Goal: Transaction & Acquisition: Download file/media

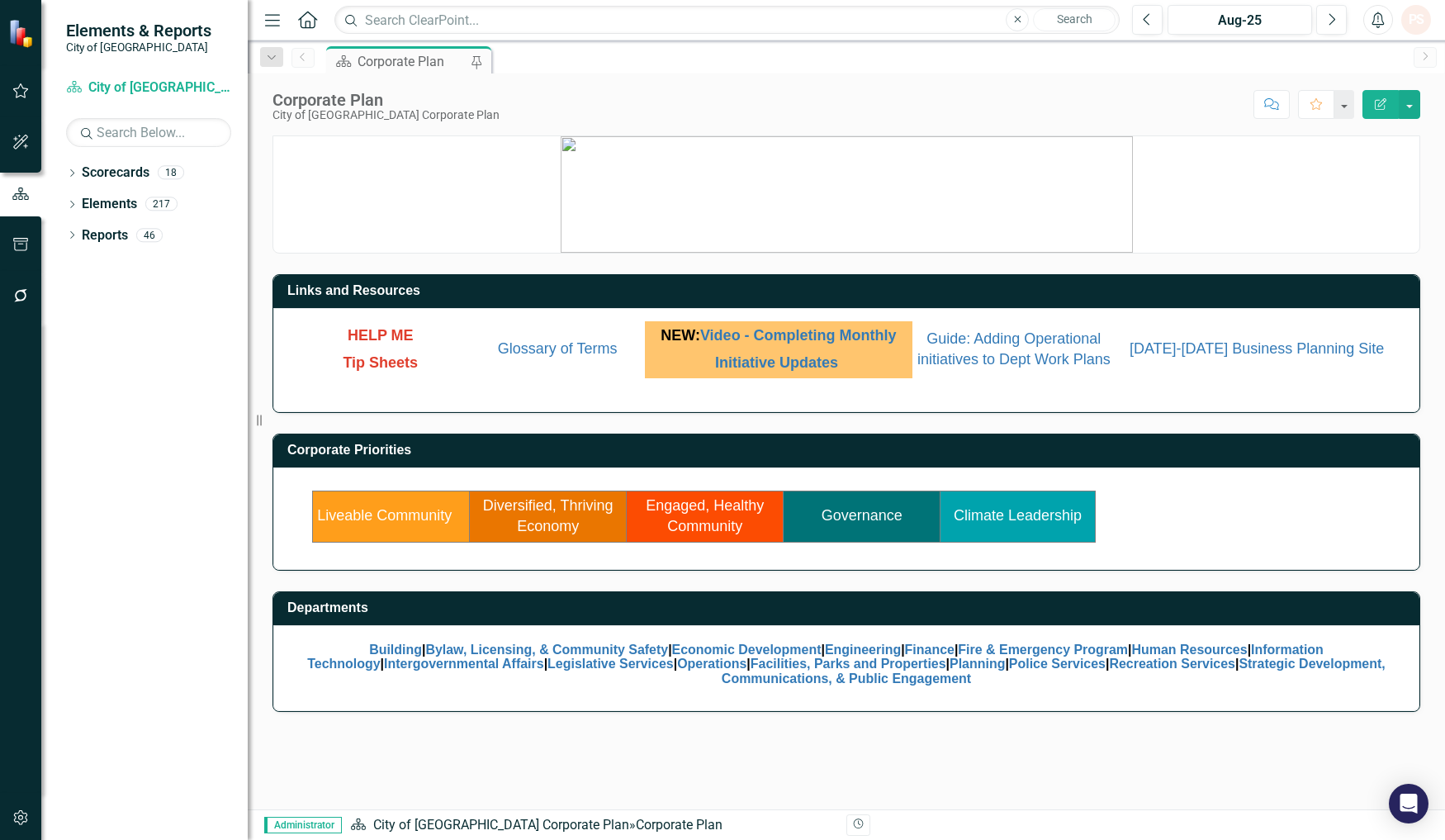
click at [692, 527] on link "Engaged, Healthy Community" at bounding box center [704, 516] width 118 height 38
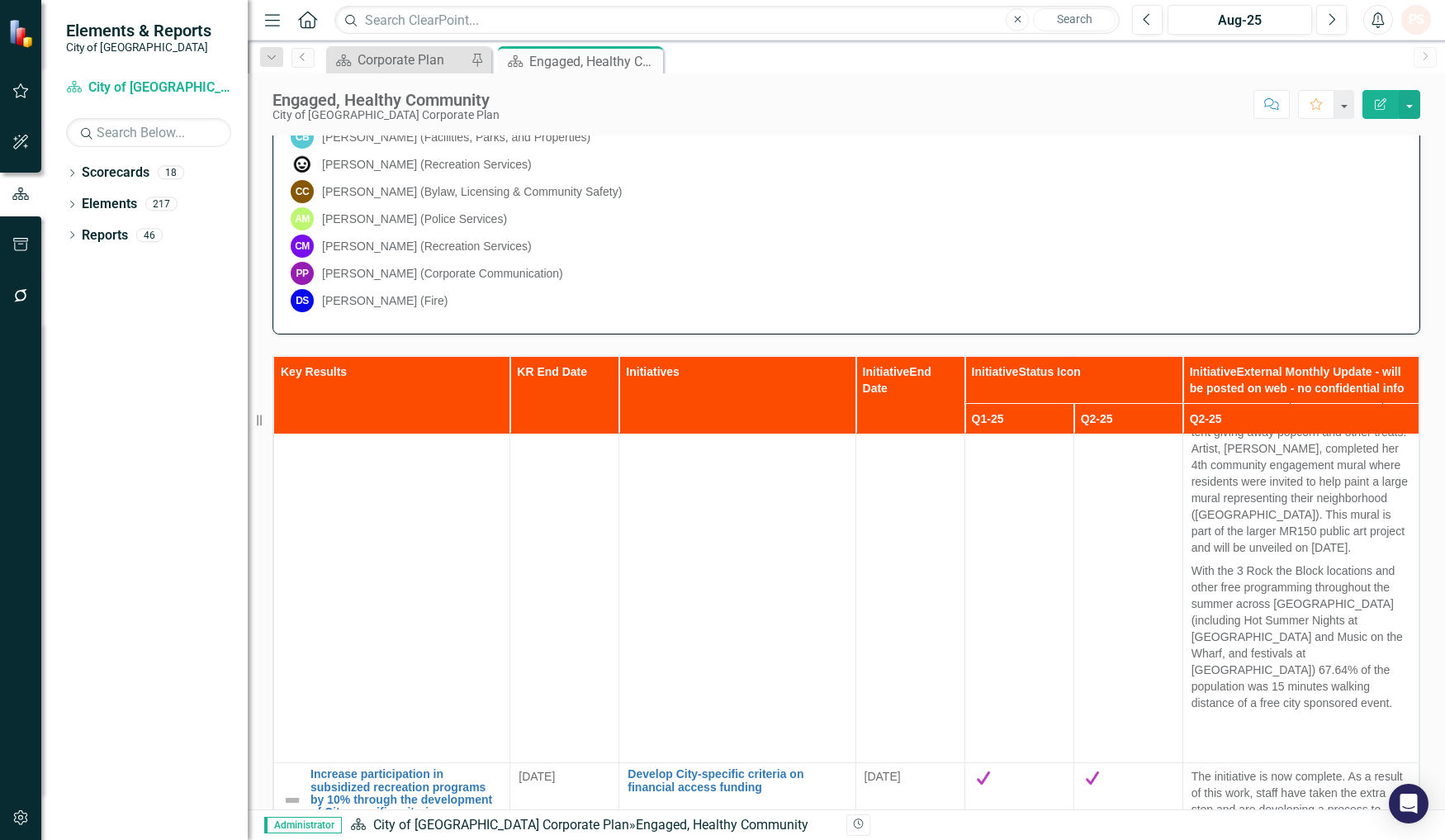
scroll to position [367, 0]
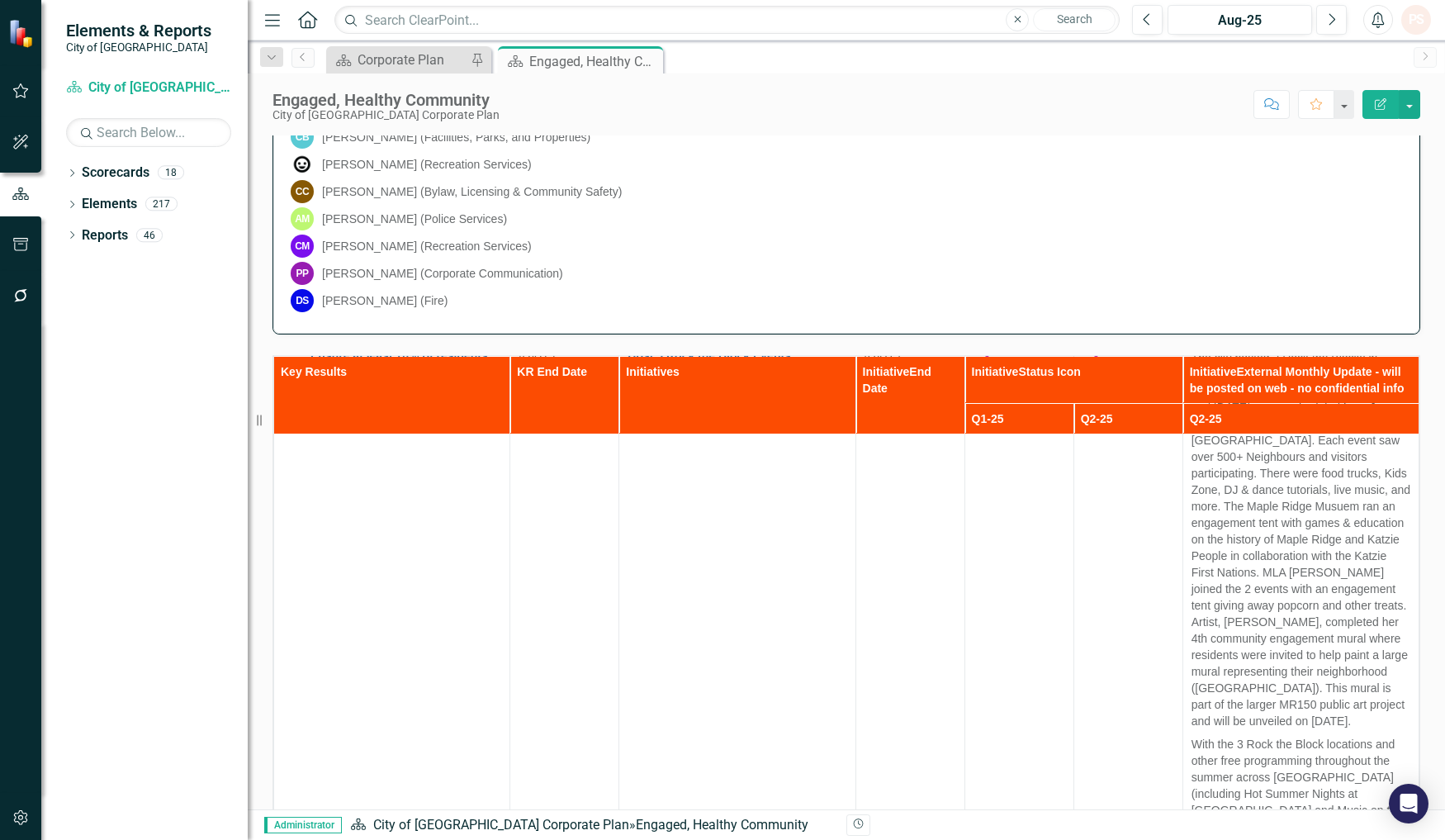
click at [0, 0] on icon "Close" at bounding box center [0, 0] width 0 height 0
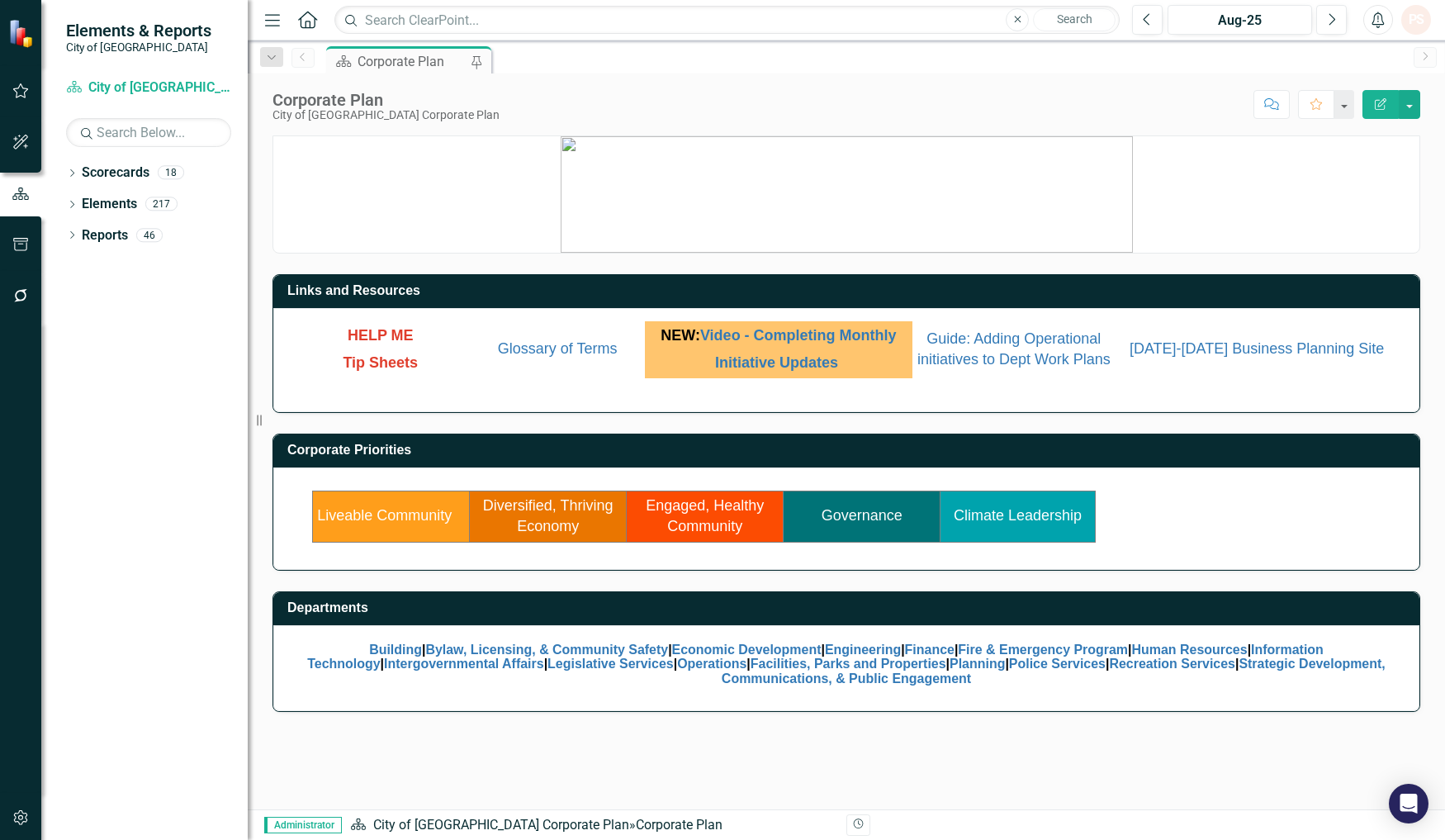
click at [64, 236] on div "Dropdown Scorecards 18 Dropdown City of [GEOGRAPHIC_DATA] Corporate Plan Buildi…" at bounding box center [144, 499] width 207 height 680
click at [78, 238] on div "Dropdown Reports 46" at bounding box center [157, 238] width 181 height 31
click at [70, 238] on icon "Dropdown" at bounding box center [72, 236] width 12 height 9
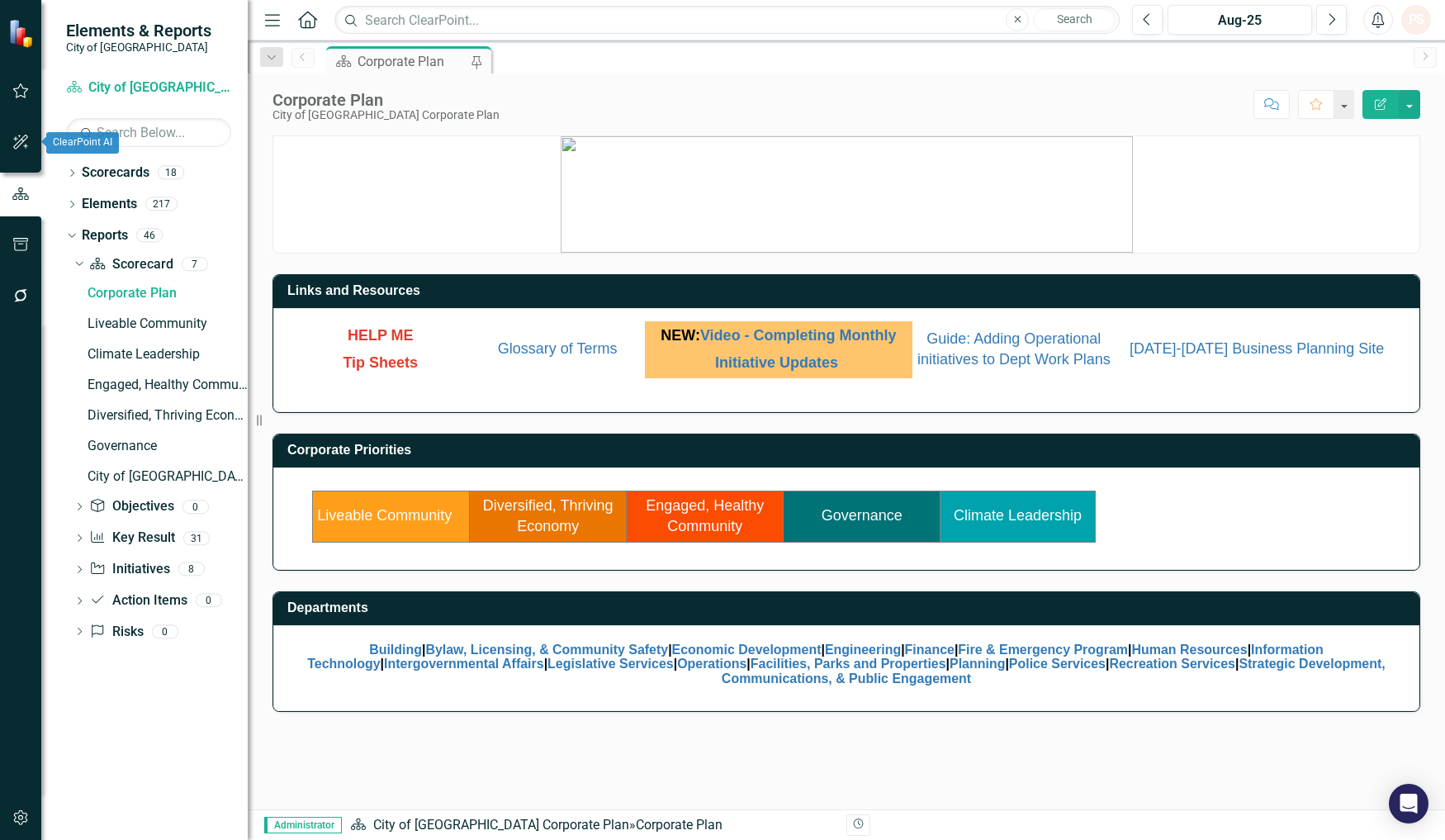
click at [24, 137] on icon "button" at bounding box center [21, 142] width 18 height 14
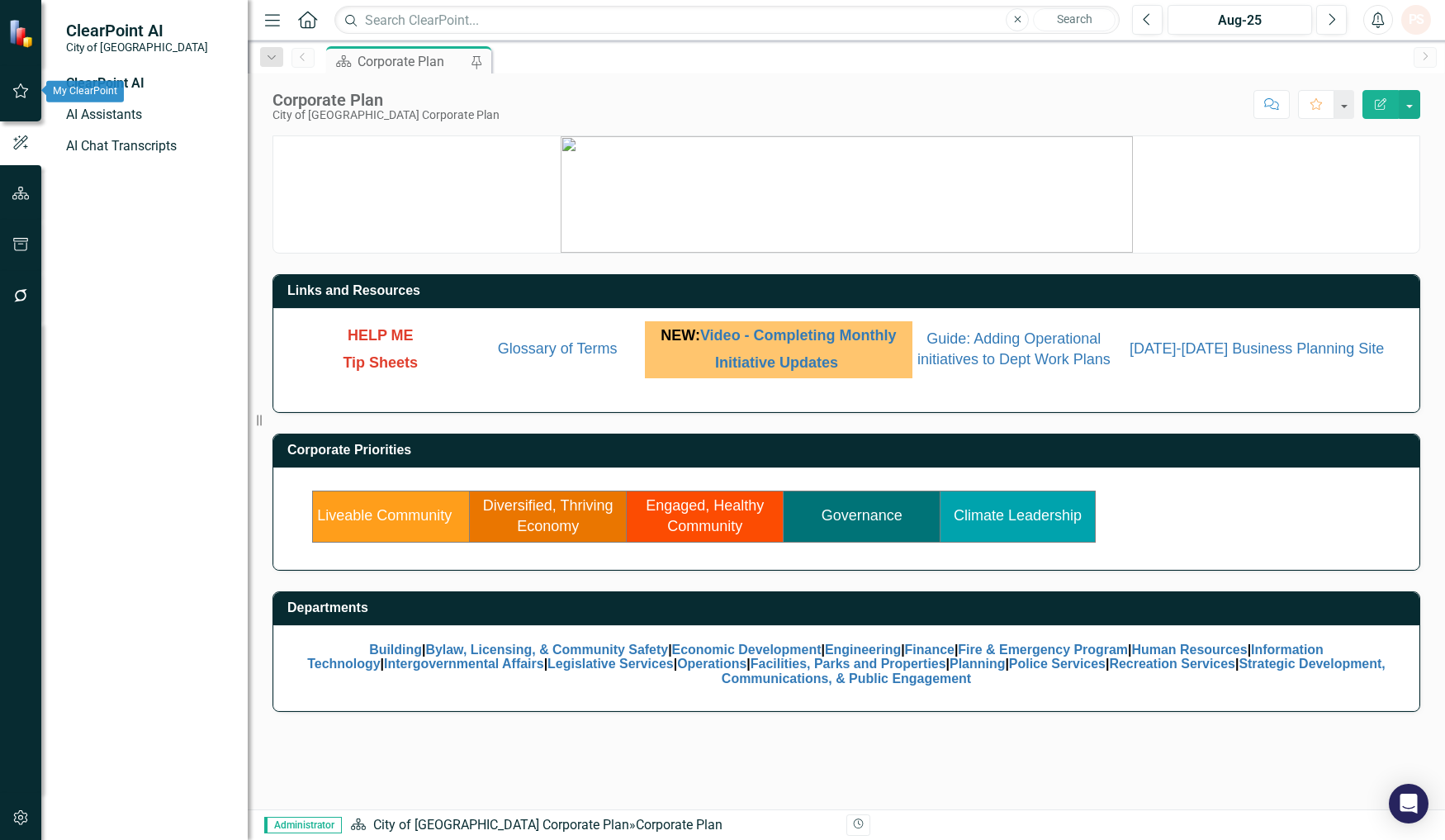
click at [19, 94] on icon "button" at bounding box center [21, 91] width 18 height 14
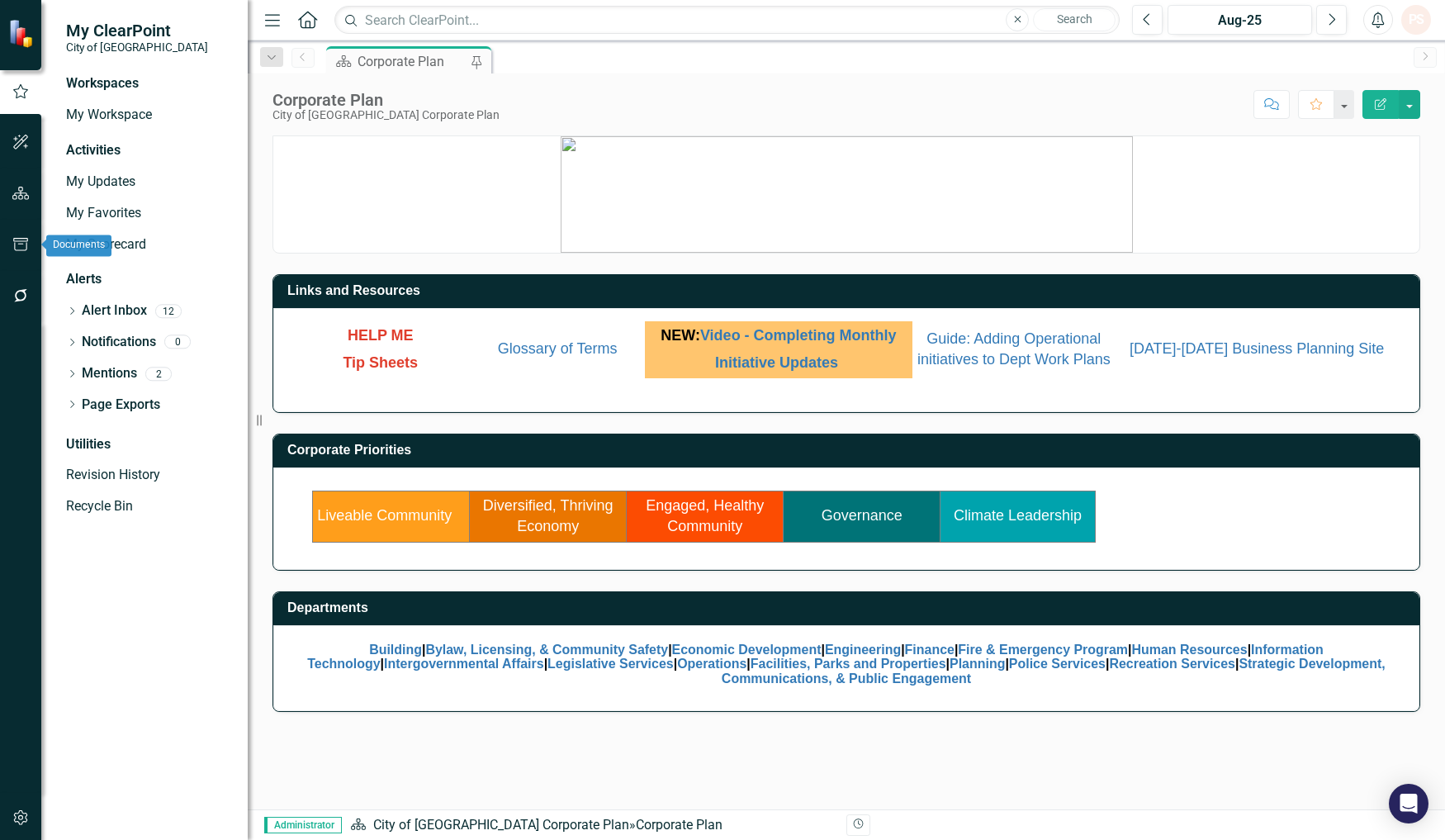
click at [8, 241] on button "button" at bounding box center [21, 246] width 37 height 35
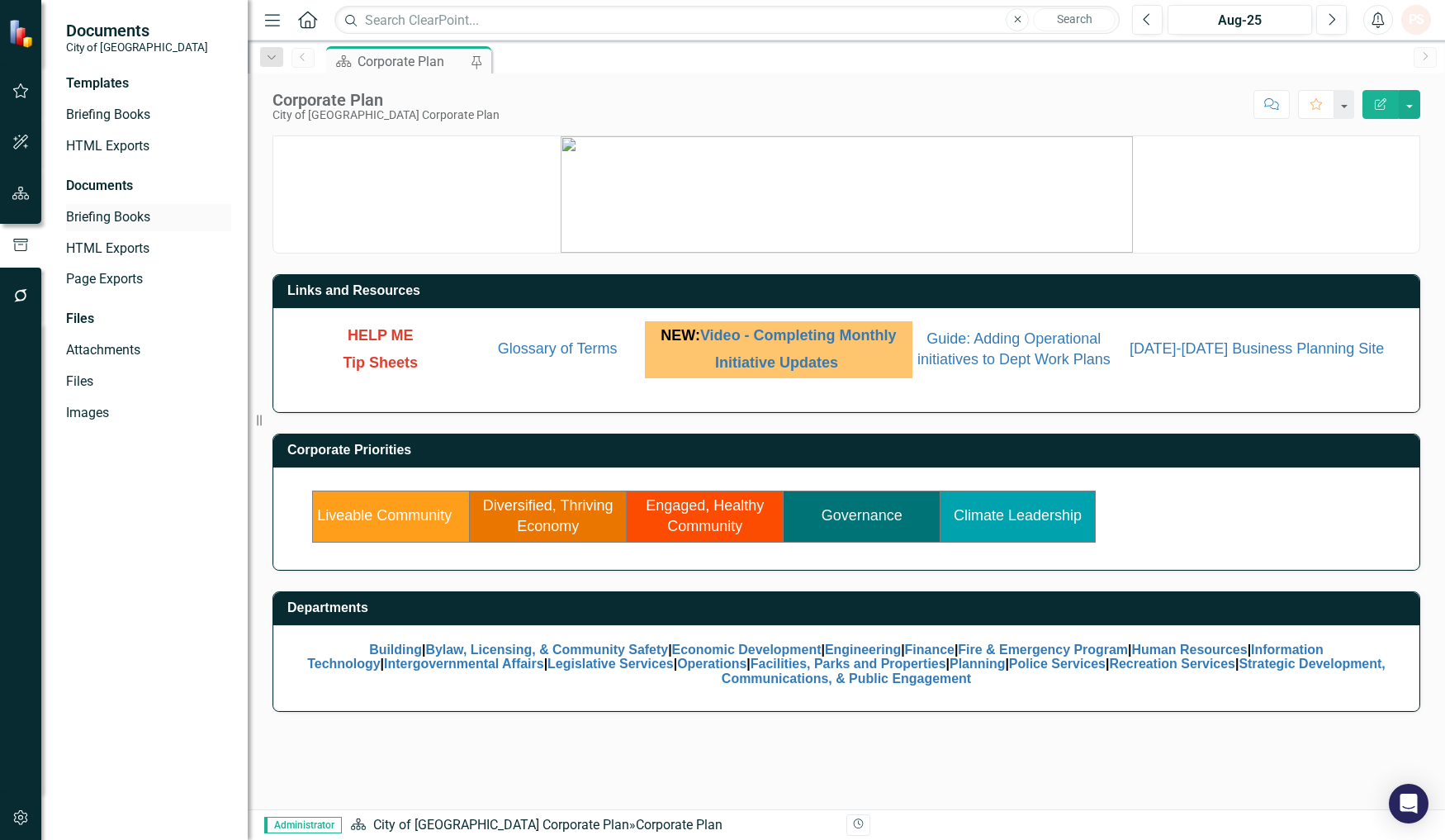
click at [137, 217] on link "Briefing Books" at bounding box center [148, 217] width 165 height 19
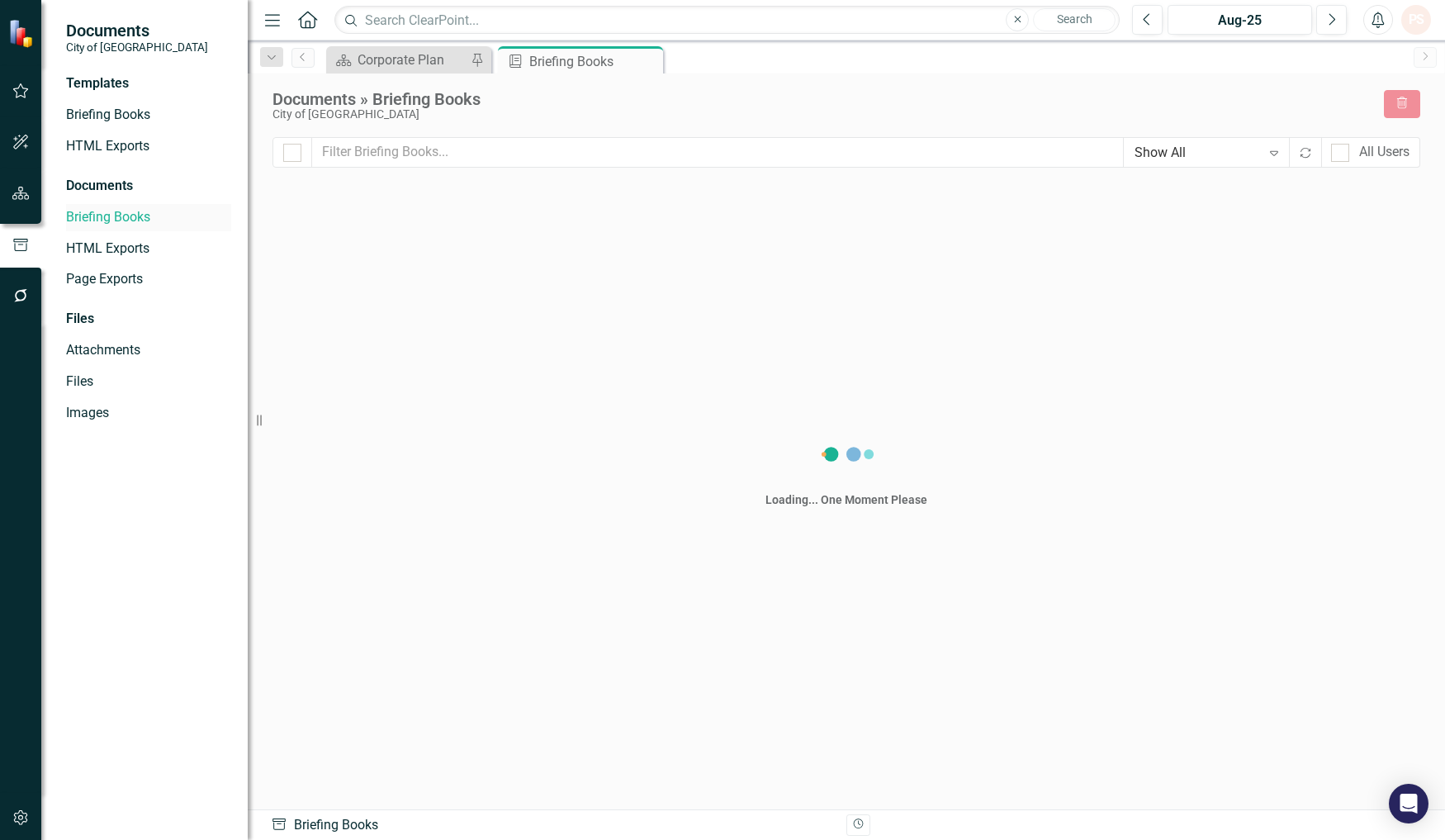
checkbox input "false"
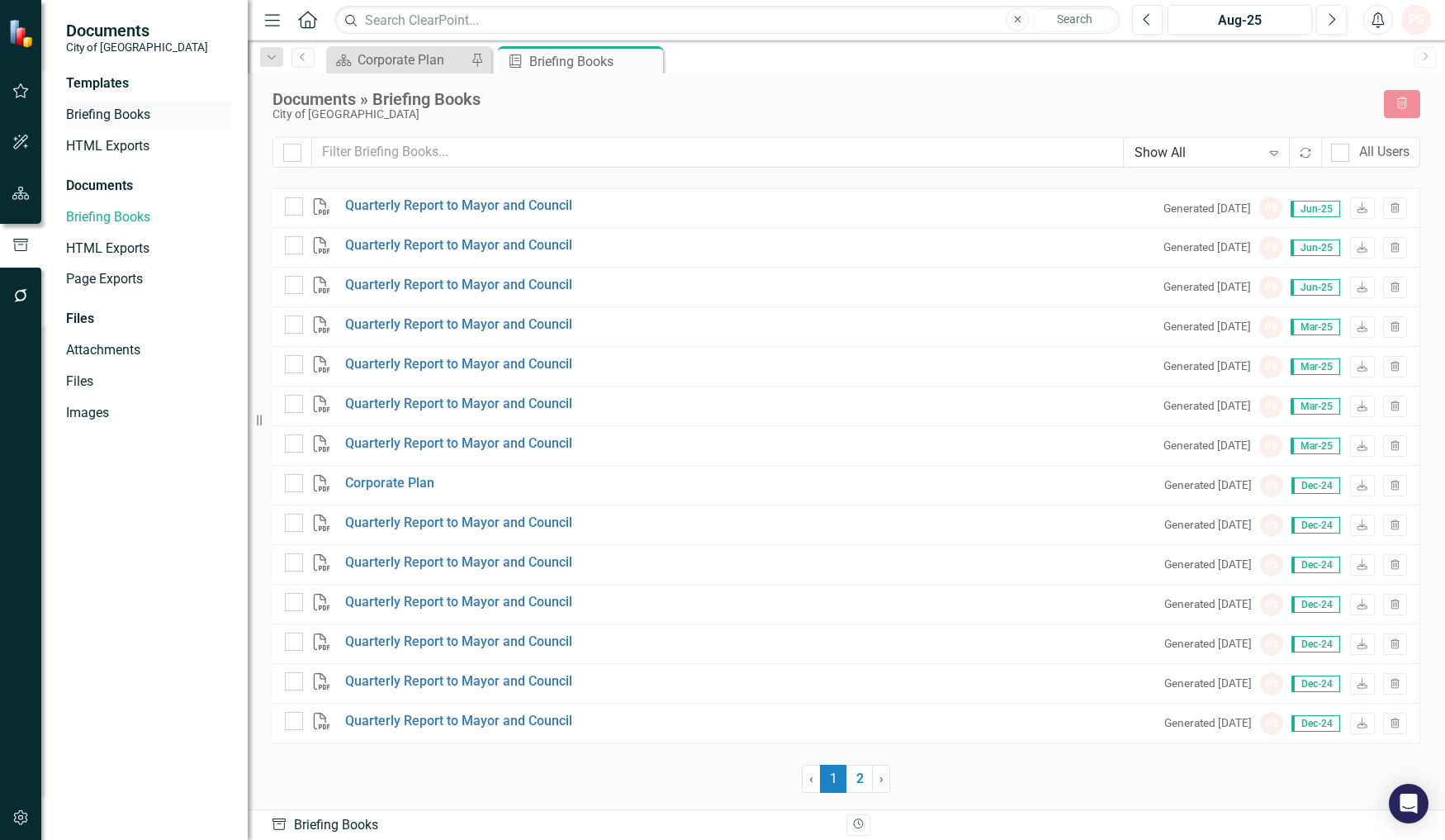
click at [105, 105] on link "Briefing Books" at bounding box center [148, 114] width 165 height 19
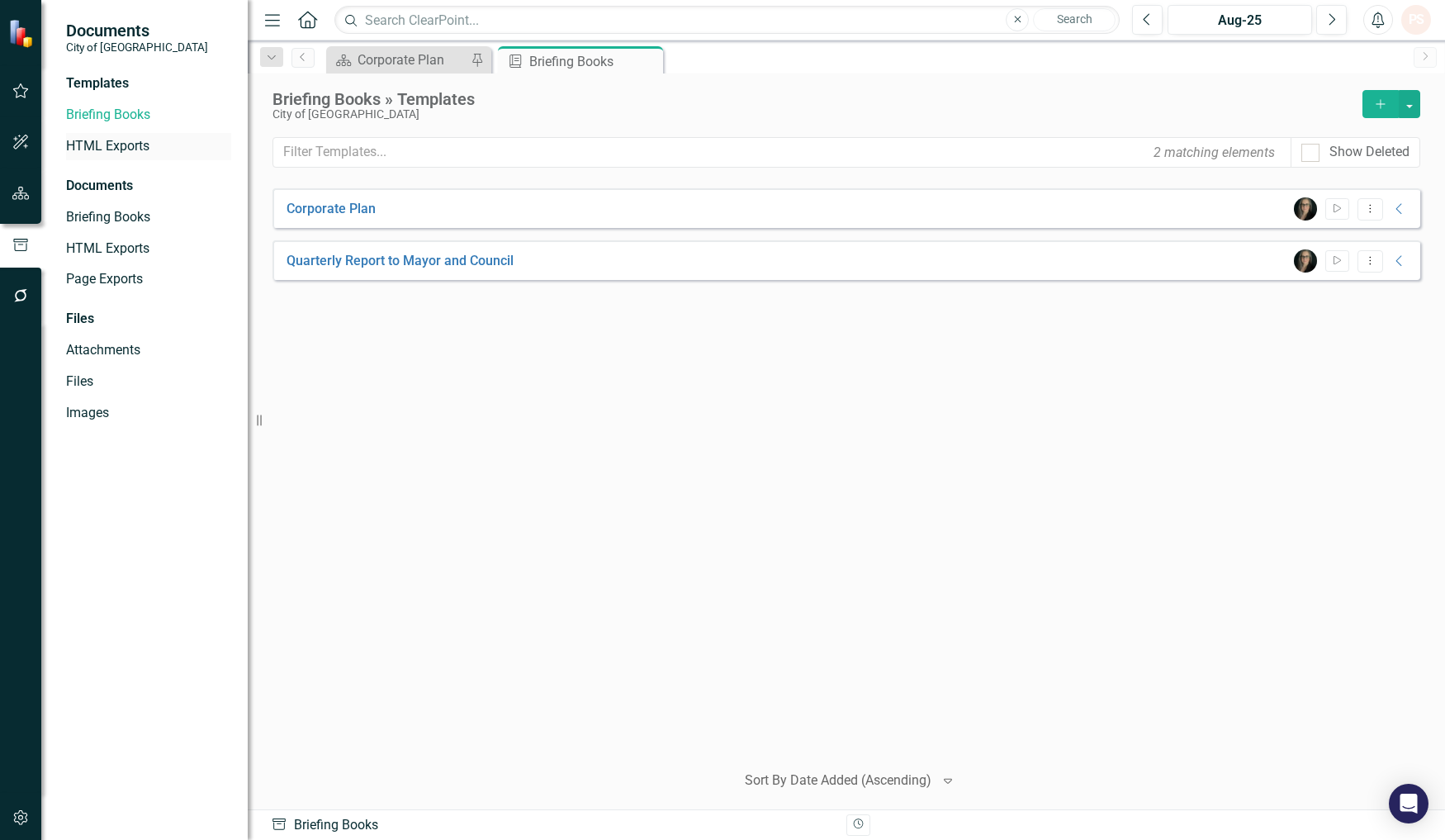
click at [108, 148] on link "HTML Exports" at bounding box center [148, 145] width 165 height 19
click at [429, 268] on link "Community Dashboard KR Focus" at bounding box center [383, 260] width 194 height 19
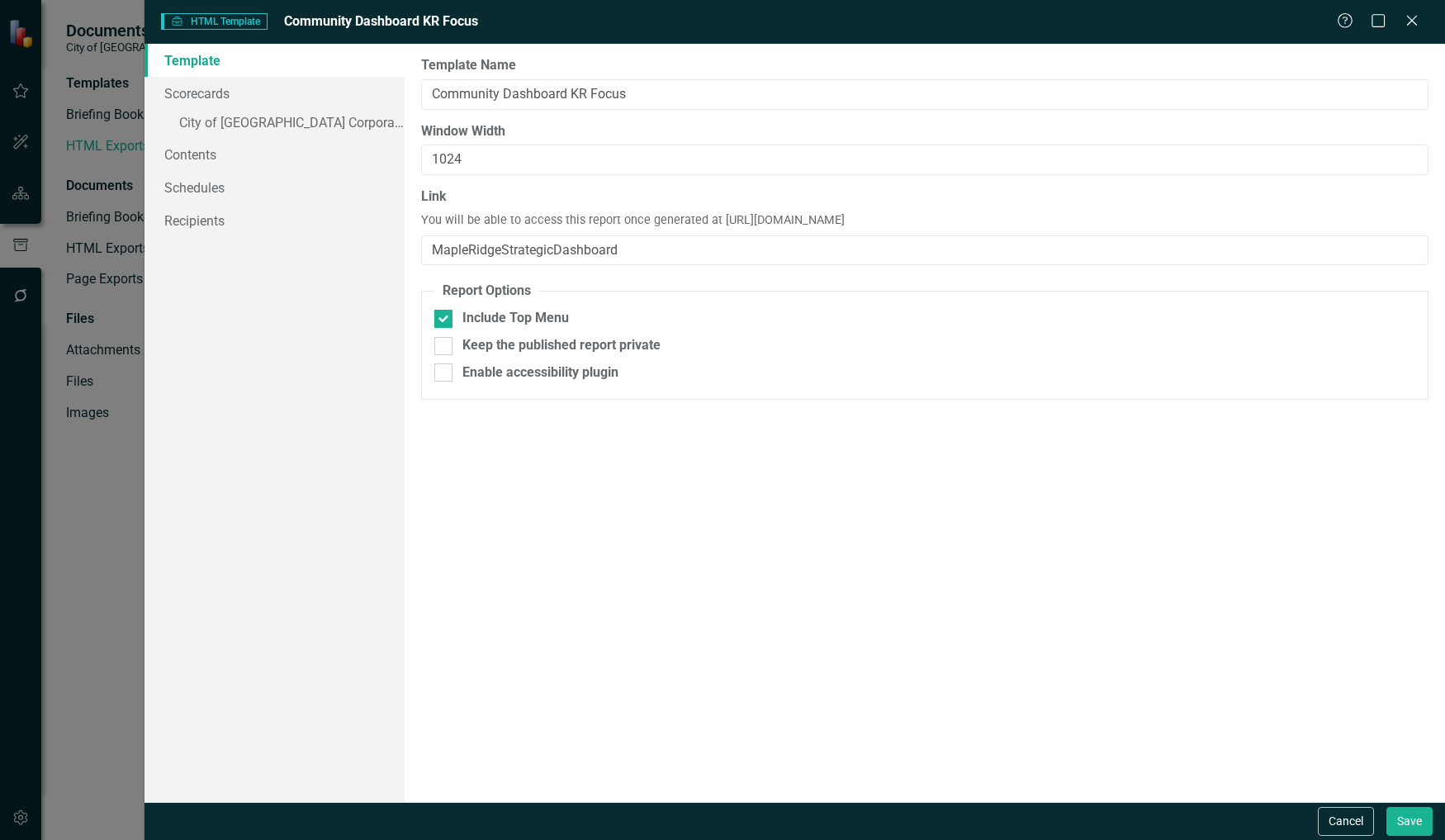
click at [1399, 28] on div "Help Maximize Close" at bounding box center [1383, 21] width 92 height 19
click at [1417, 22] on icon "Close" at bounding box center [1411, 20] width 20 height 16
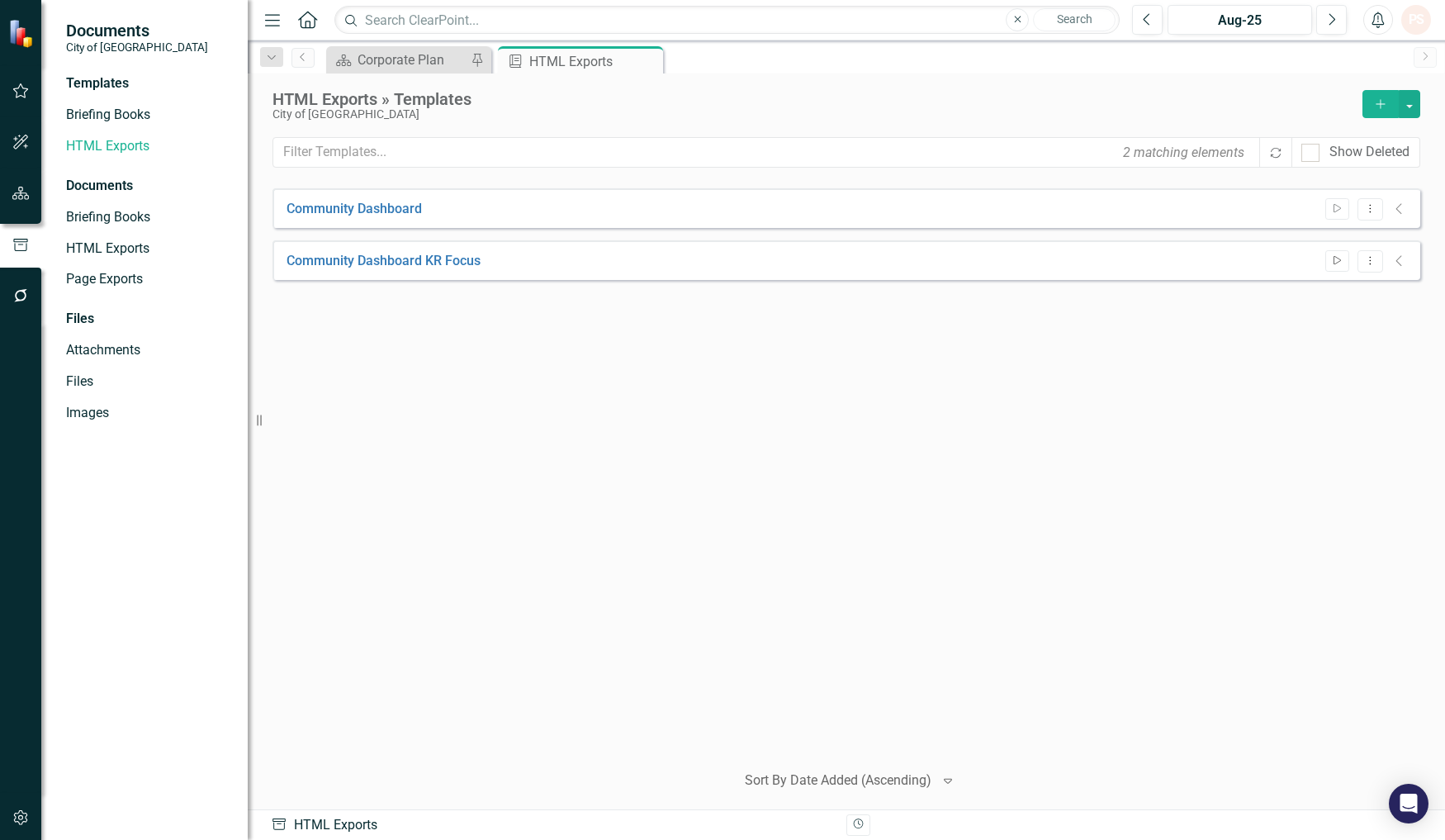
click at [1332, 260] on icon "Start" at bounding box center [1337, 260] width 13 height 10
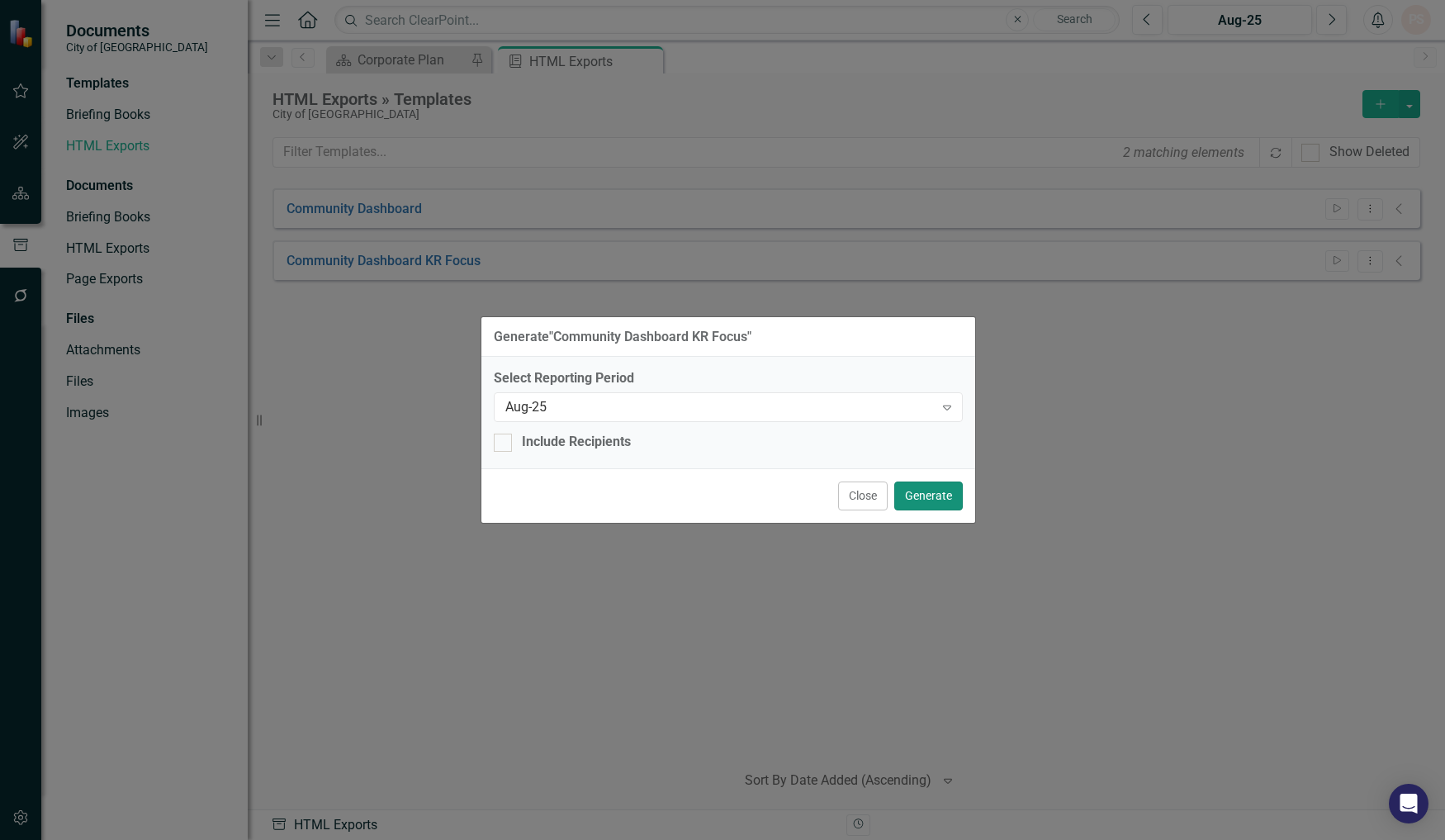
click at [934, 490] on button "Generate" at bounding box center [929, 496] width 68 height 29
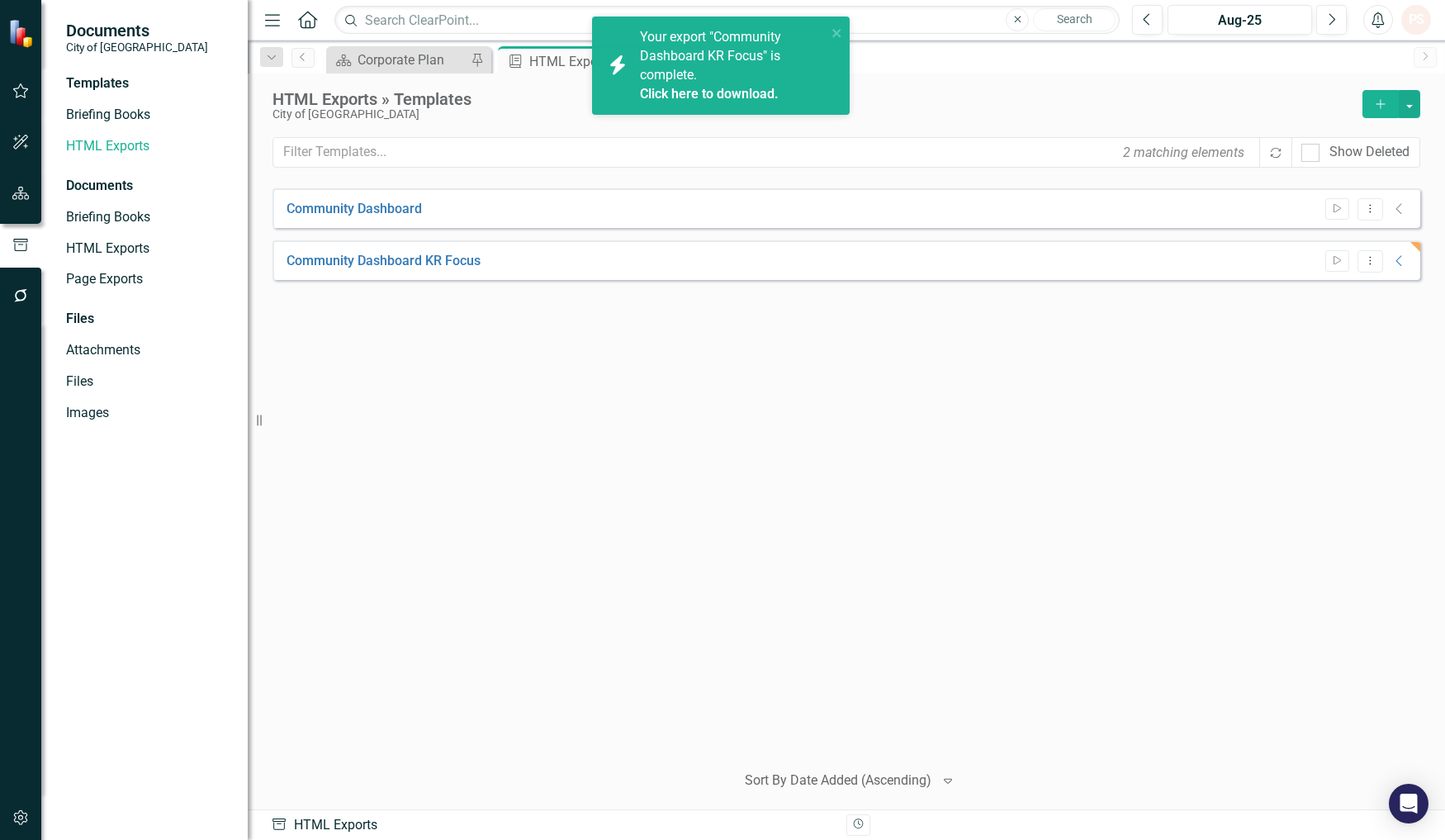
click at [688, 96] on link "Click here to download." at bounding box center [709, 94] width 139 height 16
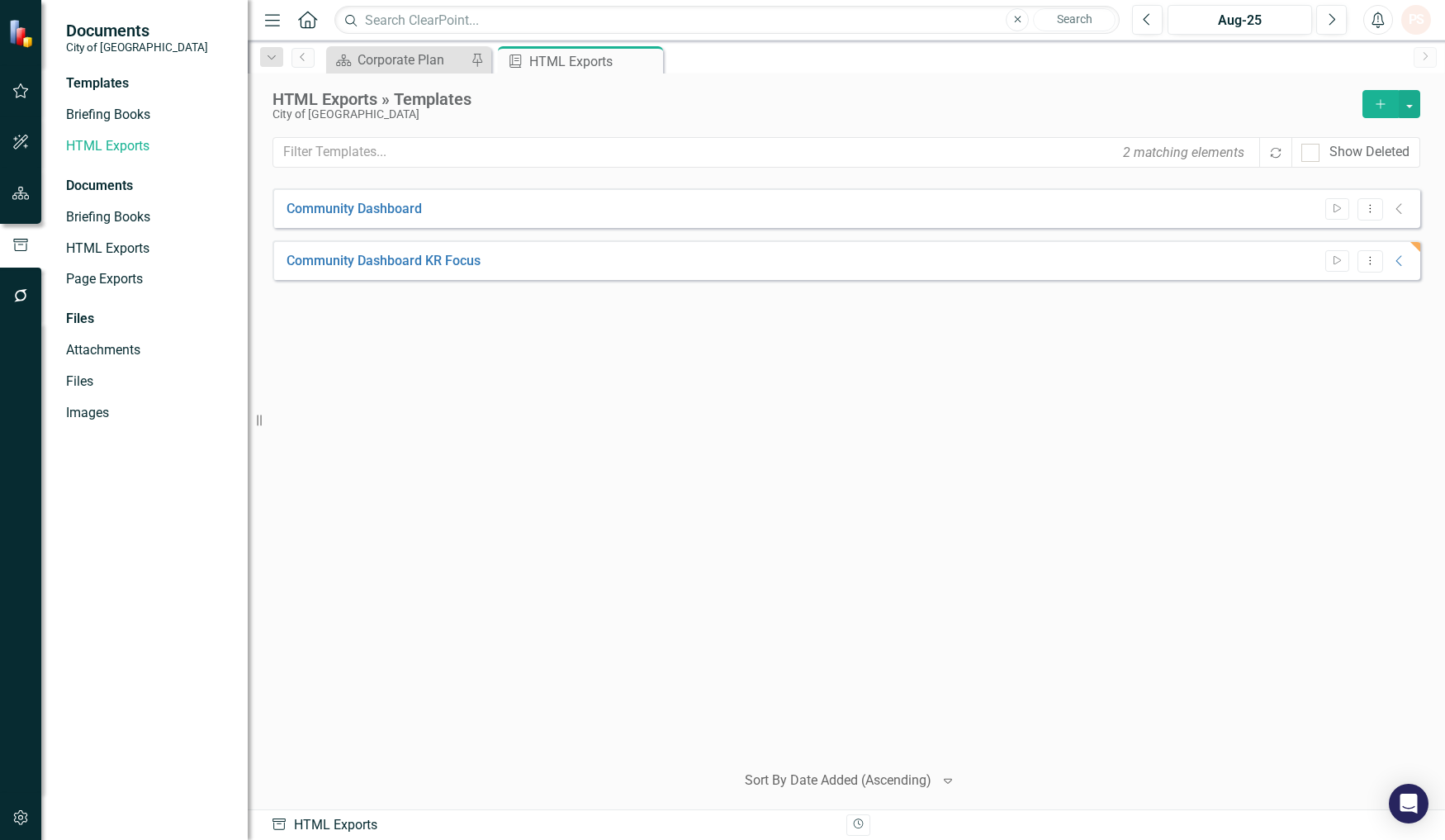
click at [895, 398] on div "Community Dashboard Start Dropdown Menu Collapse File In Process Community Dash…" at bounding box center [846, 467] width 1147 height 559
